Goal: Book appointment/travel/reservation: Book appointment/travel/reservation

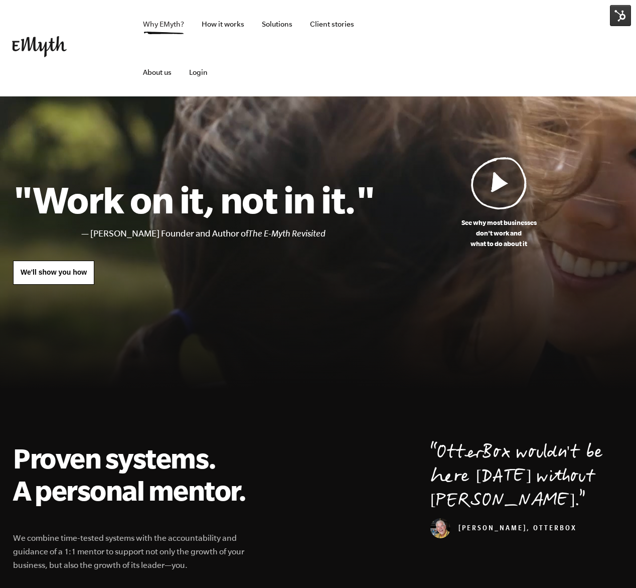
click at [172, 23] on link "Why EMyth?" at bounding box center [163, 24] width 57 height 48
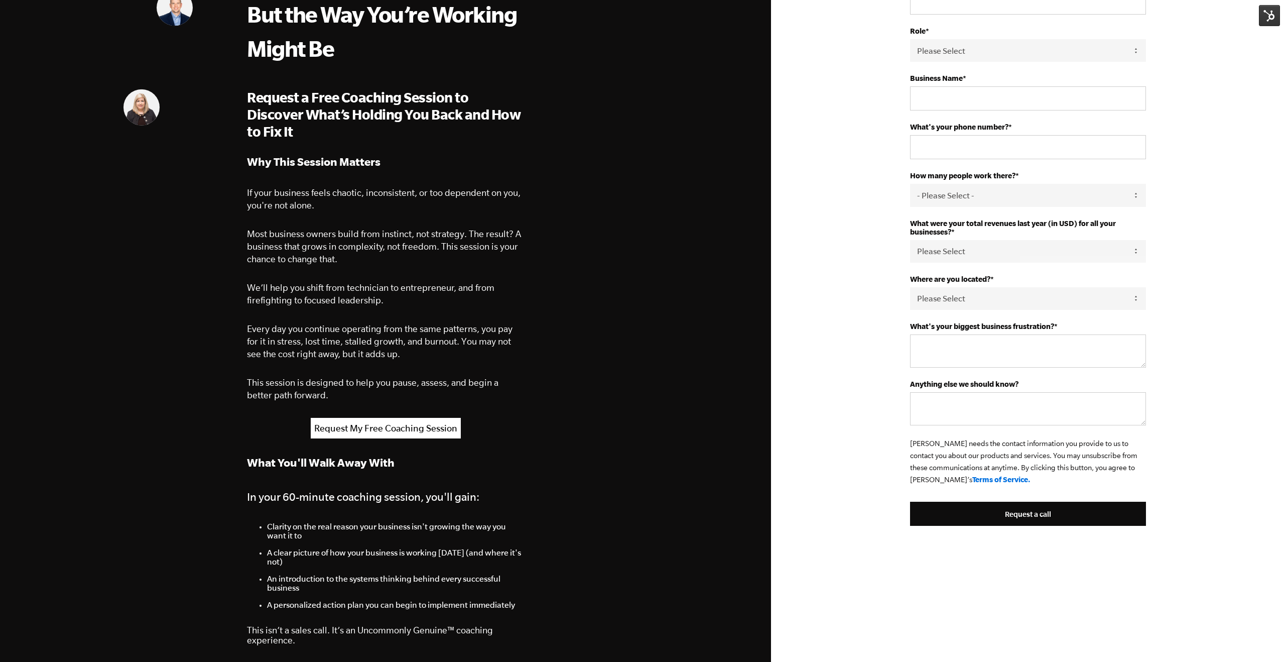
scroll to position [203, 0]
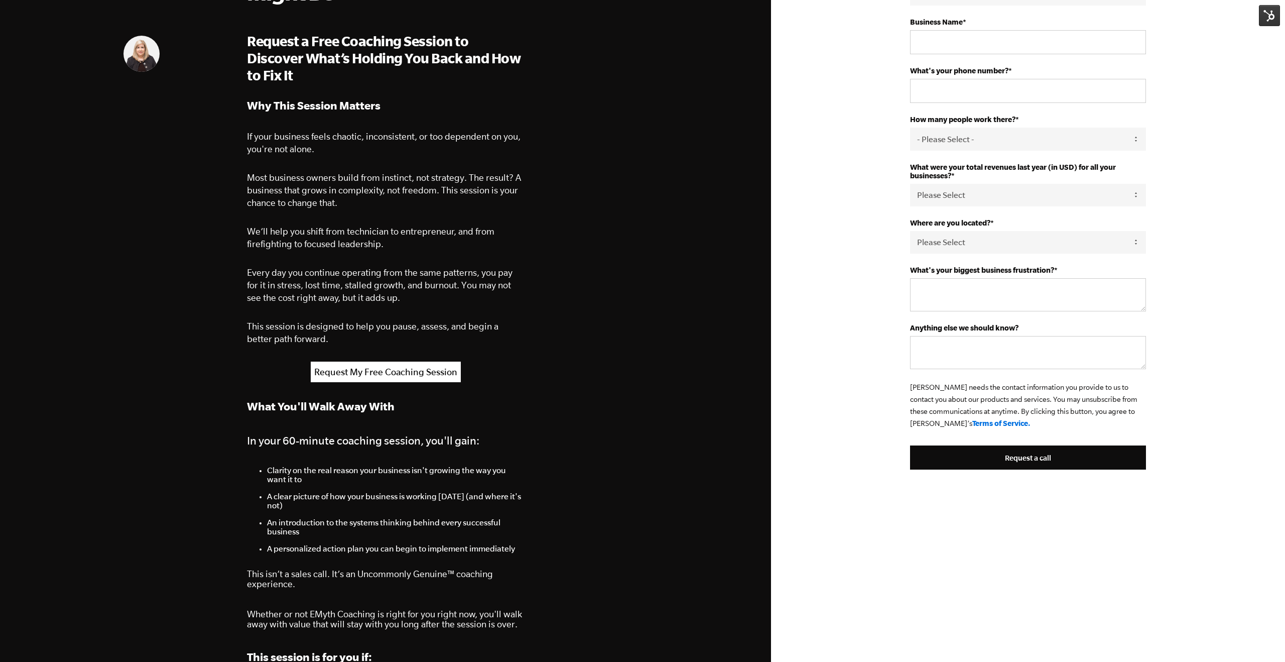
click at [394, 373] on link "Request My Free Coaching Session" at bounding box center [386, 371] width 150 height 21
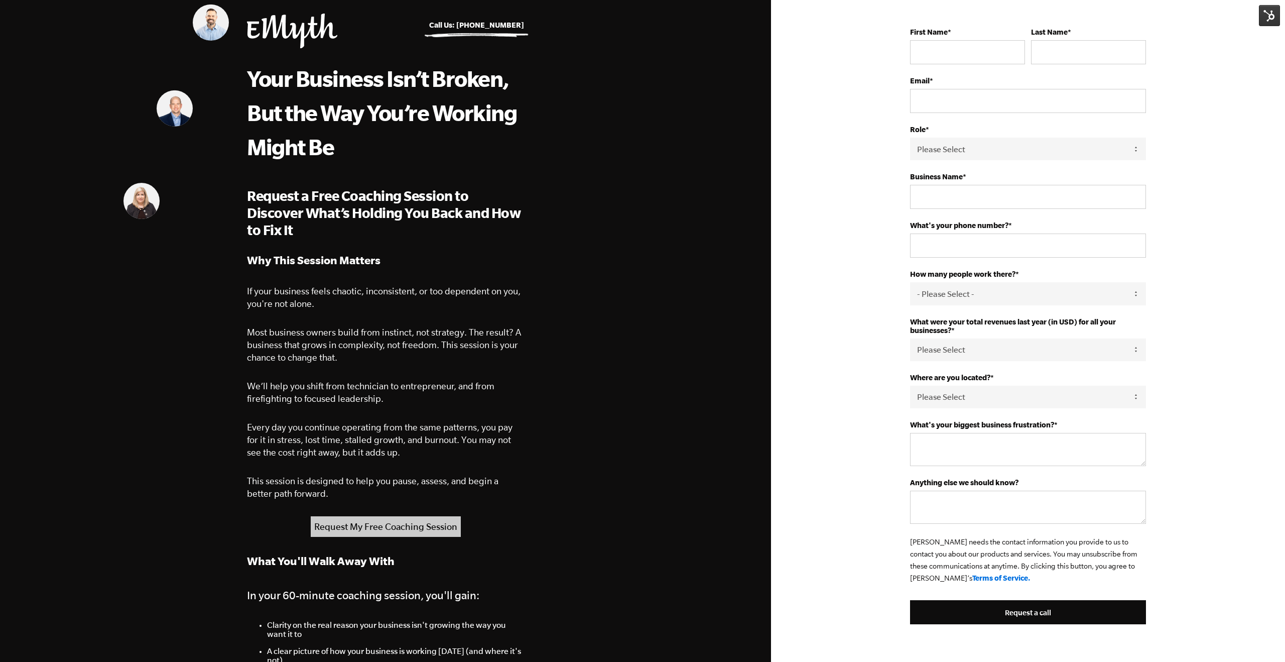
click at [385, 521] on link "Request My Free Coaching Session" at bounding box center [386, 526] width 150 height 21
click at [371, 520] on link "Request My Free Coaching Session" at bounding box center [386, 526] width 150 height 21
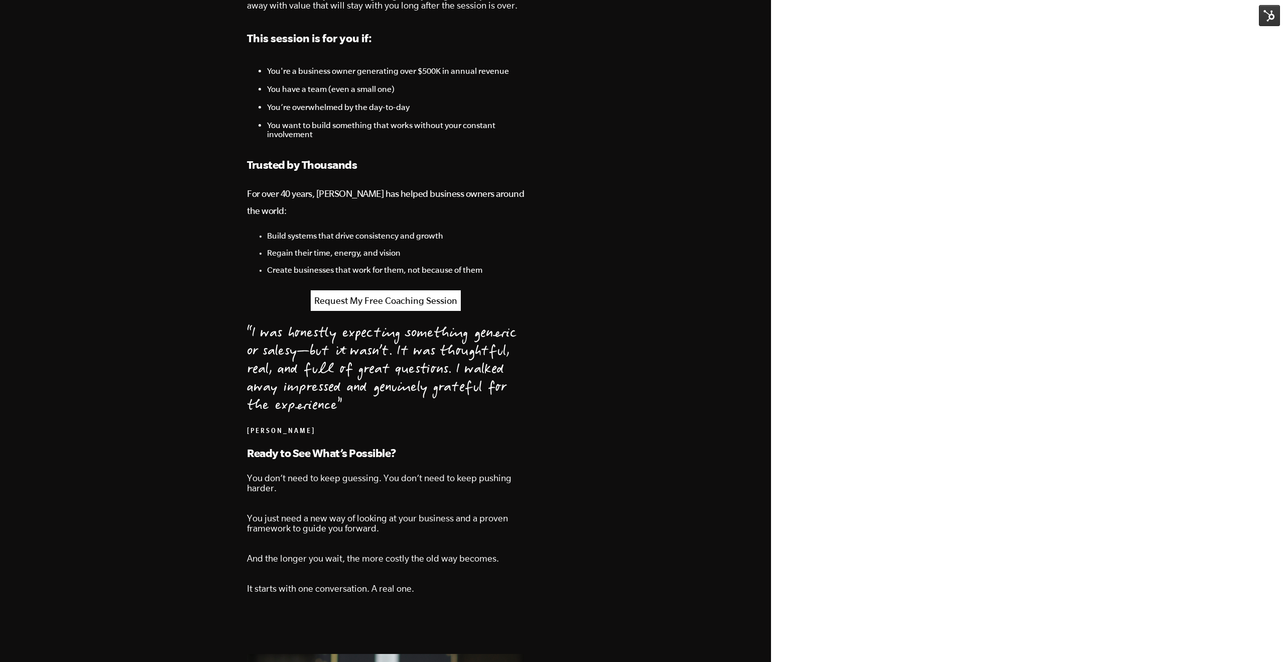
scroll to position [818, 0]
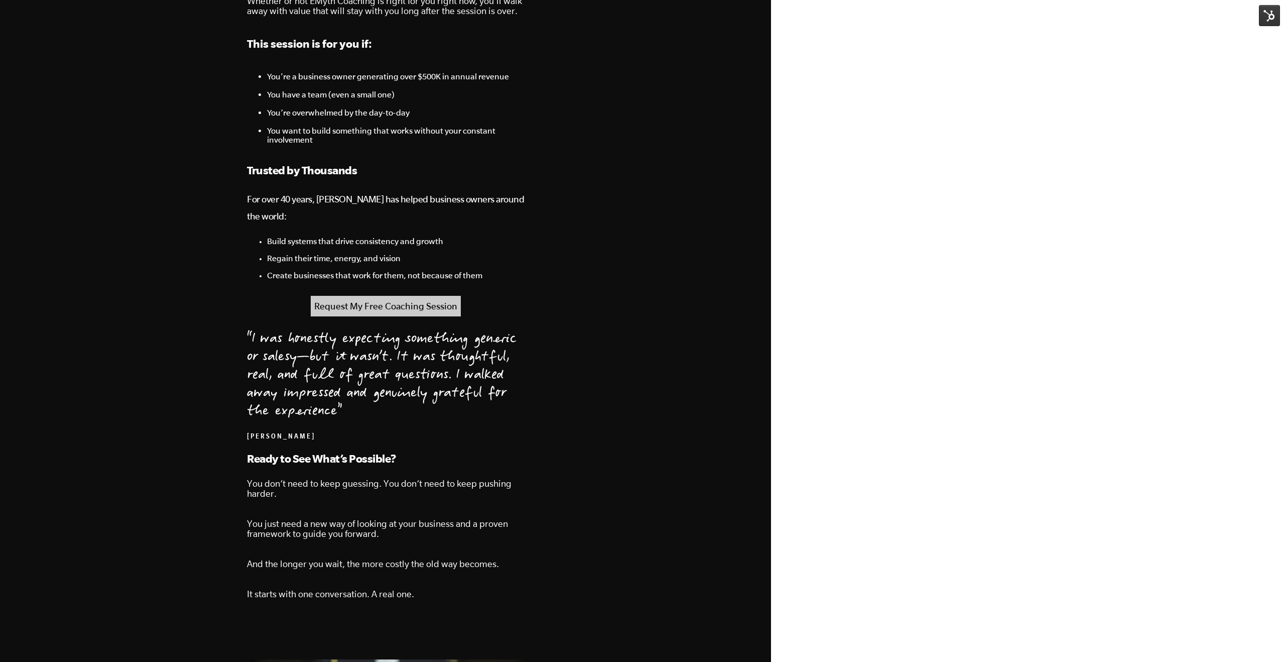
click at [366, 298] on link "Request My Free Coaching Session" at bounding box center [386, 306] width 150 height 21
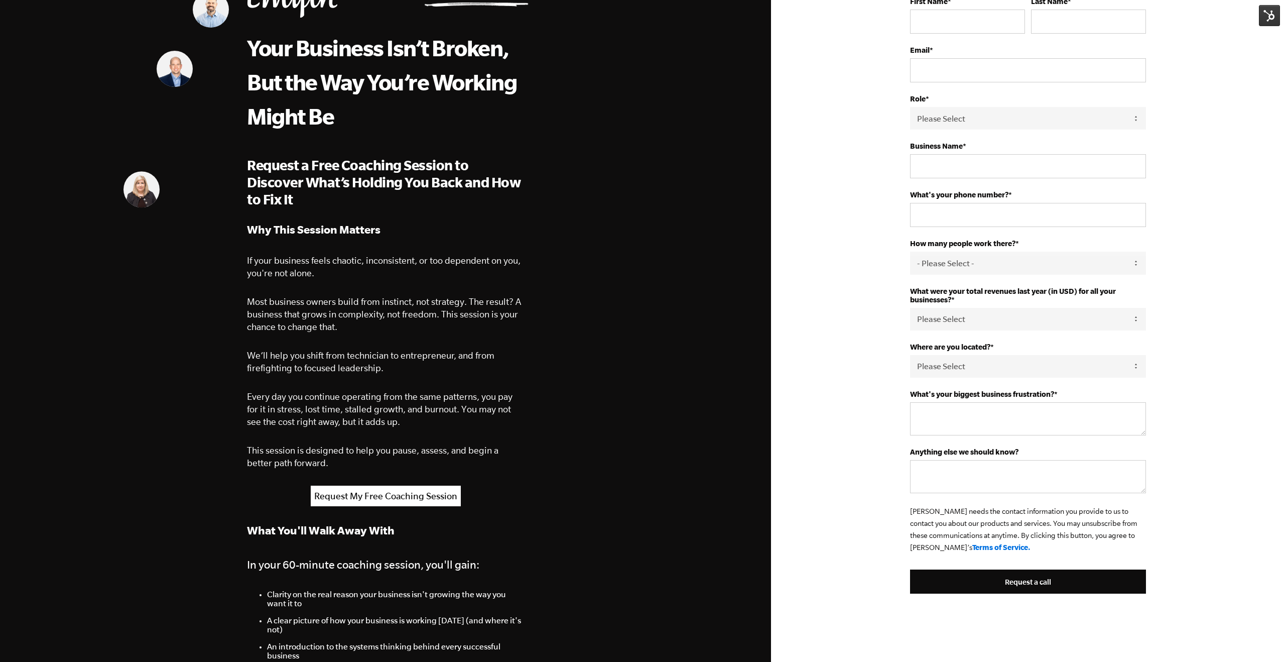
scroll to position [0, 0]
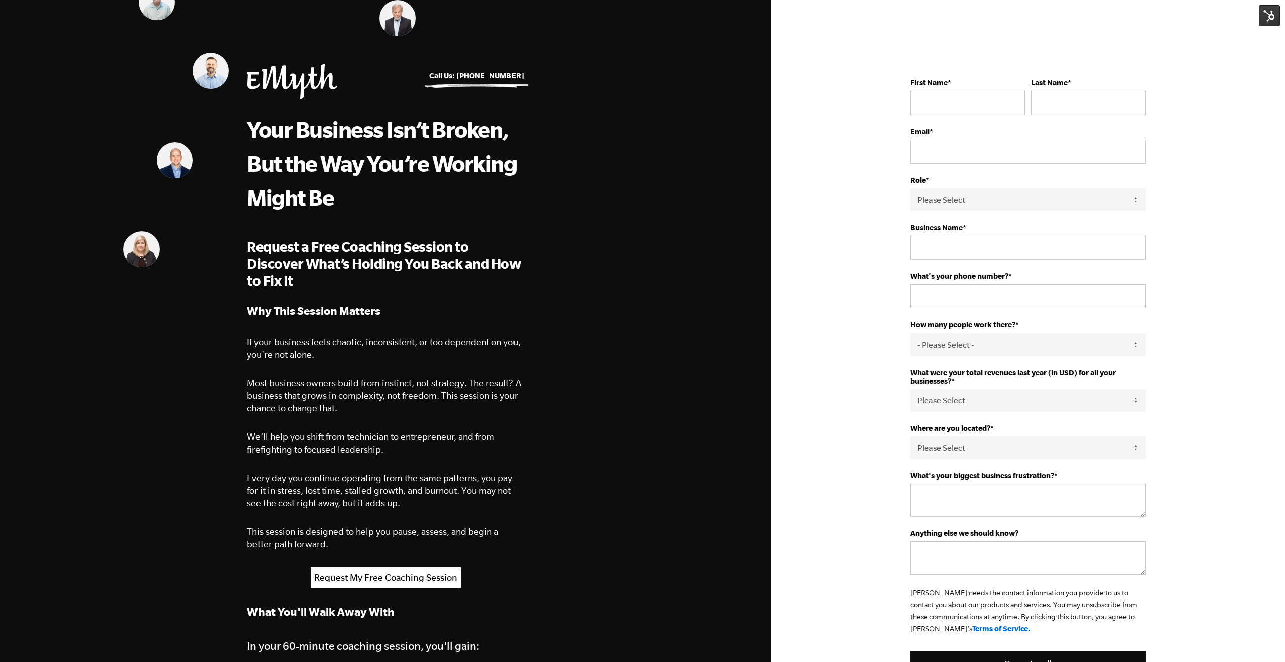
click at [422, 577] on link "Request My Free Coaching Session" at bounding box center [386, 577] width 150 height 21
